Goal: Find specific page/section: Find specific page/section

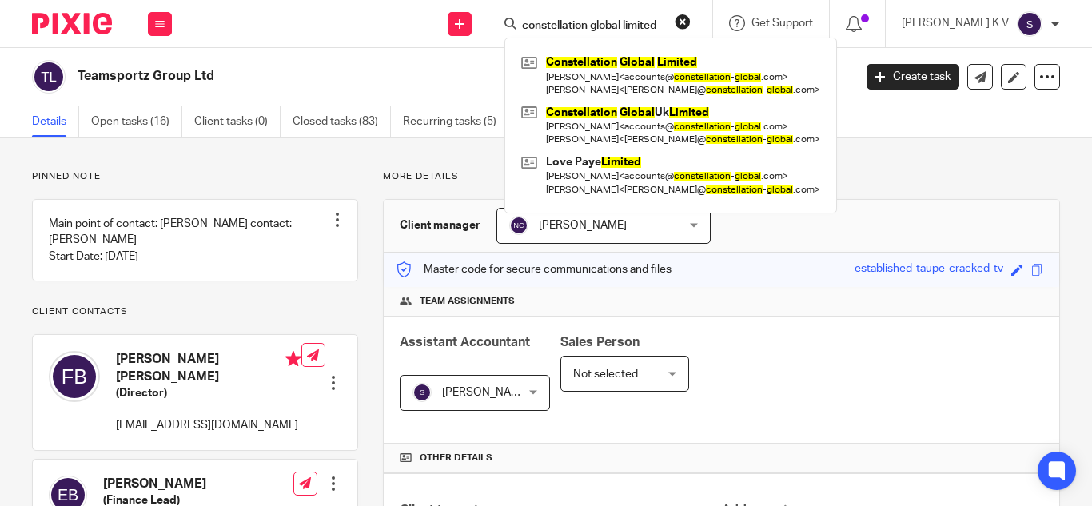
scroll to position [160, 0]
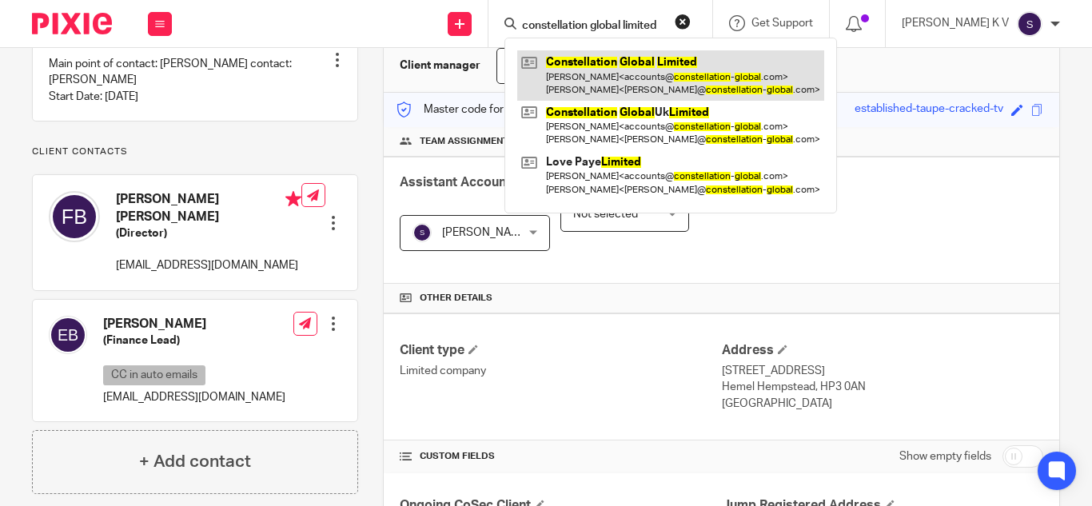
type input "constellation global limited"
click at [646, 66] on link at bounding box center [670, 75] width 307 height 50
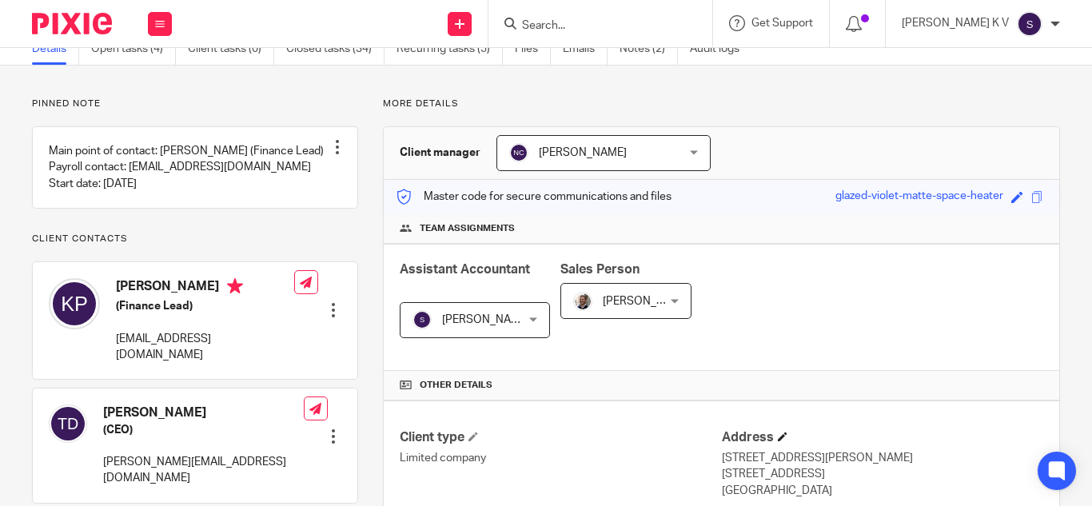
scroll to position [400, 0]
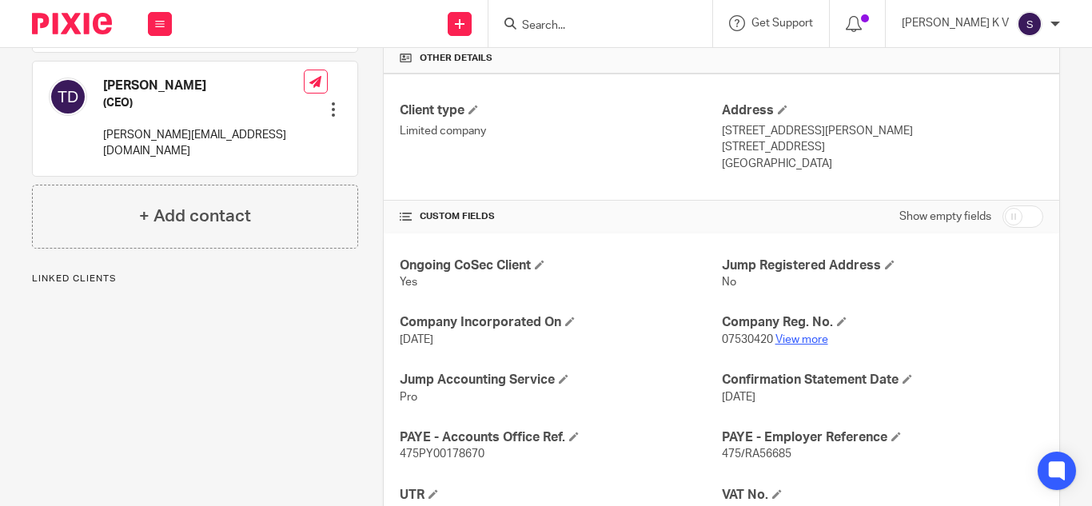
click at [790, 339] on link "View more" at bounding box center [802, 339] width 53 height 11
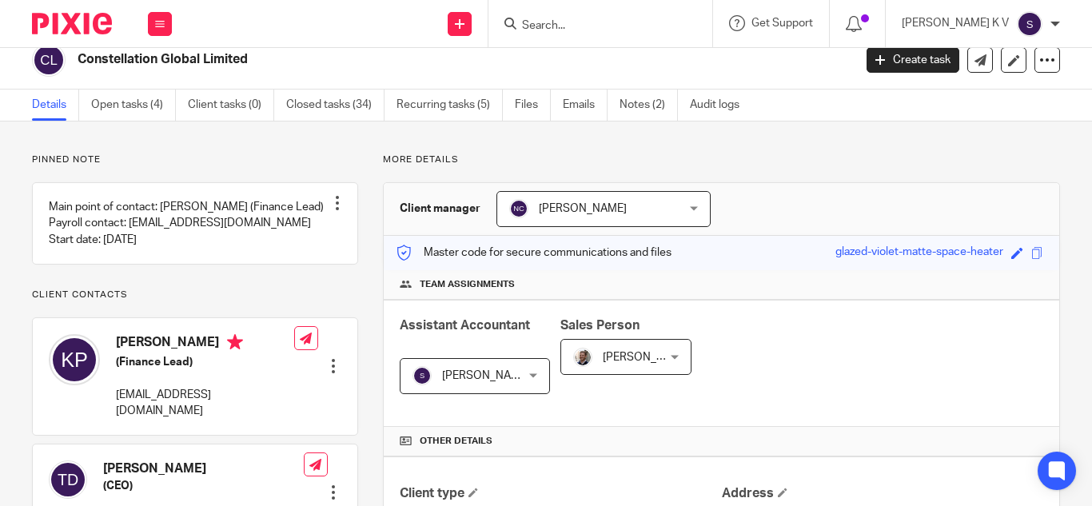
scroll to position [0, 0]
